Goal: Browse casually: Explore the website without a specific task or goal

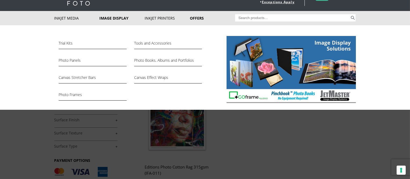
scroll to position [39, 0]
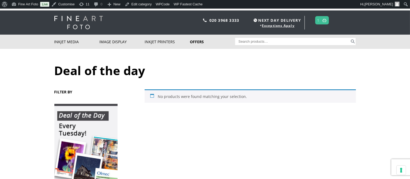
scroll to position [10, 0]
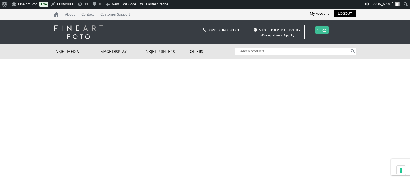
click at [64, 31] on img at bounding box center [78, 31] width 48 height 13
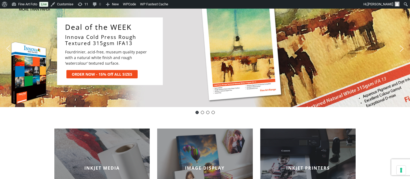
click at [401, 48] on img "next arrow" at bounding box center [401, 48] width 9 height 9
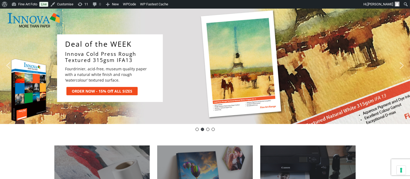
scroll to position [50, 0]
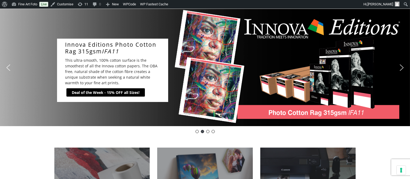
click at [399, 61] on div "Innova Editions Photo Cotton Rag 315gsm IFA11 This ultra-smooth, 100% cotton su…" at bounding box center [205, 67] width 410 height 117
click at [401, 66] on img "next arrow" at bounding box center [401, 67] width 9 height 9
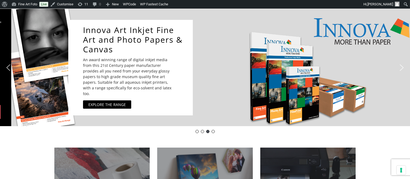
click at [401, 66] on img "next arrow" at bounding box center [401, 67] width 9 height 9
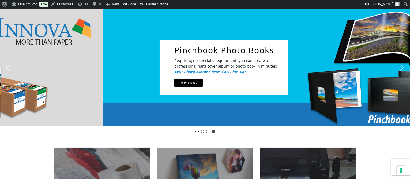
click at [401, 66] on img "next arrow" at bounding box center [401, 67] width 9 height 9
